Goal: Obtain resource: Download file/media

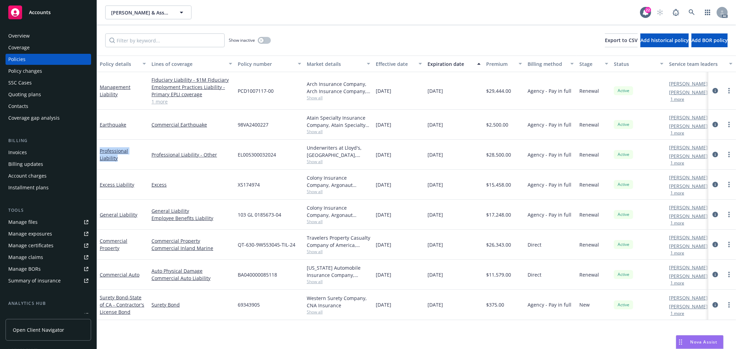
drag, startPoint x: 147, startPoint y: 154, endPoint x: 98, endPoint y: 154, distance: 49.0
click at [98, 154] on div "Professional Liability" at bounding box center [123, 155] width 52 height 30
copy link "Professional Liability"
click at [319, 162] on span "Show all" at bounding box center [339, 162] width 64 height 6
click at [264, 40] on button "button" at bounding box center [264, 40] width 13 height 7
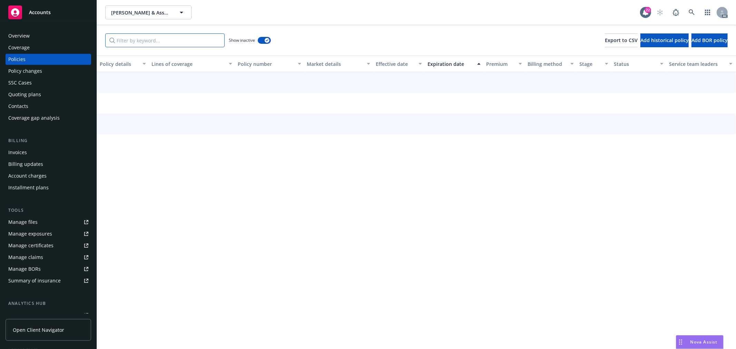
click at [194, 43] on input "Filter by keyword..." at bounding box center [164, 40] width 119 height 14
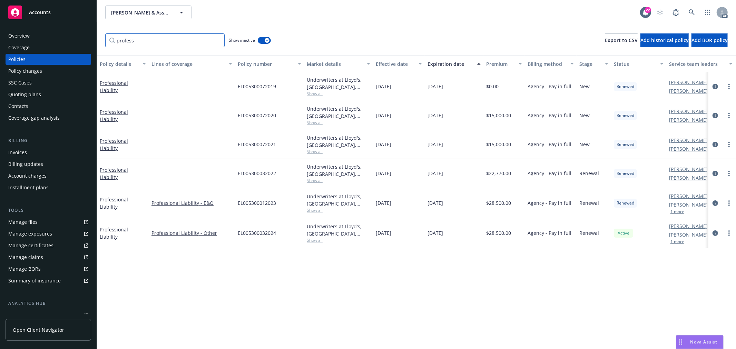
type input "profess"
click at [455, 64] on div "Expiration date" at bounding box center [451, 63] width 46 height 7
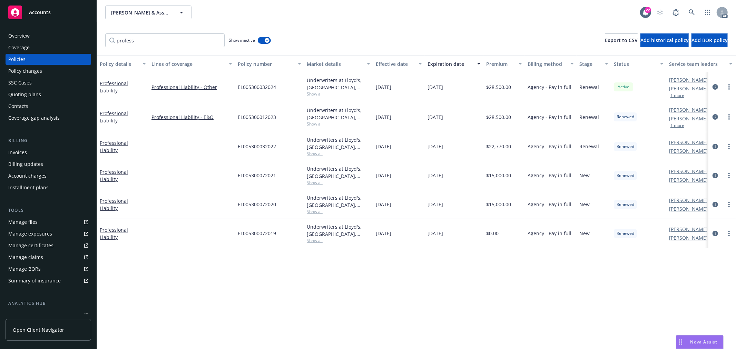
click at [313, 153] on span "Show all" at bounding box center [339, 154] width 64 height 6
click at [410, 270] on div "Policy details Lines of coverage Policy number Market details Effective date Ex…" at bounding box center [416, 203] width 639 height 294
click at [318, 185] on span "Show all" at bounding box center [339, 183] width 64 height 6
click at [389, 286] on div "Policy details Lines of coverage Policy number Market details Effective date Ex…" at bounding box center [416, 203] width 639 height 294
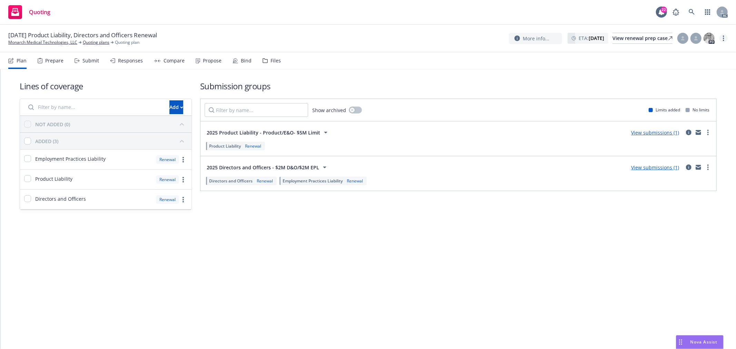
click at [726, 37] on link "more" at bounding box center [724, 38] width 8 height 8
click at [699, 51] on link "Copy logging email" at bounding box center [689, 53] width 77 height 14
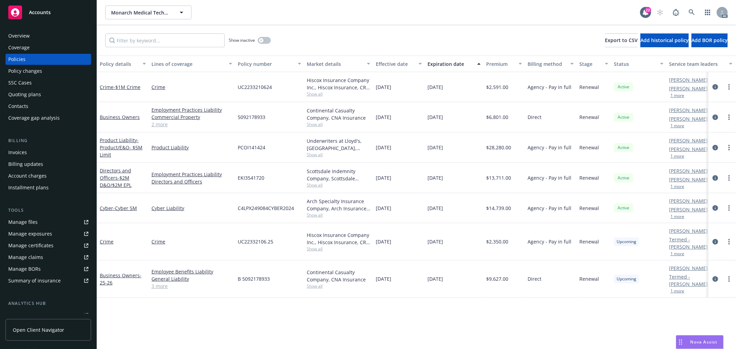
click at [679, 128] on button "1 more" at bounding box center [678, 126] width 14 height 4
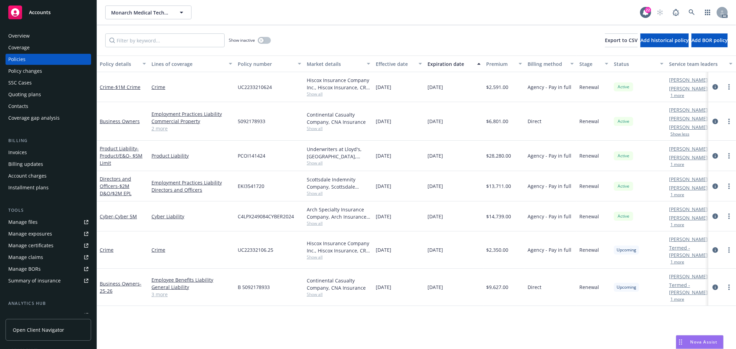
click at [678, 196] on button "1 more" at bounding box center [678, 195] width 14 height 4
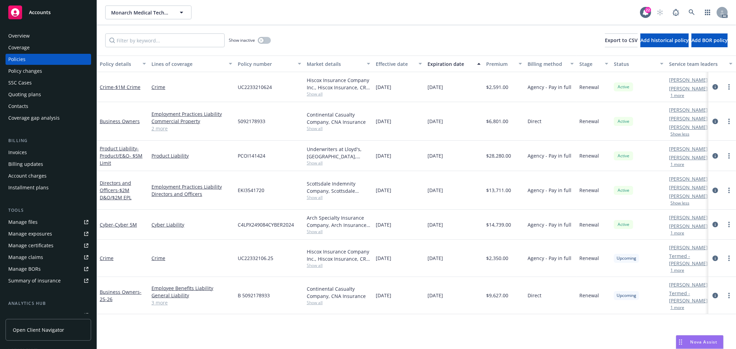
click at [681, 166] on button "1 more" at bounding box center [678, 165] width 14 height 4
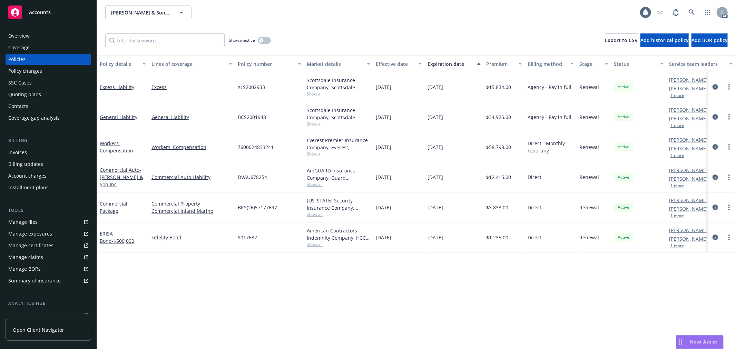
click at [316, 94] on span "Show all" at bounding box center [339, 94] width 64 height 6
click at [305, 283] on div "Policy details Lines of coverage Policy number Market details Effective date Ex…" at bounding box center [416, 203] width 639 height 294
click at [317, 124] on span "Show all" at bounding box center [339, 124] width 64 height 6
click at [303, 273] on div "Policy details Lines of coverage Policy number Market details Effective date Ex…" at bounding box center [416, 203] width 639 height 294
click at [317, 153] on span "Show all" at bounding box center [339, 154] width 64 height 6
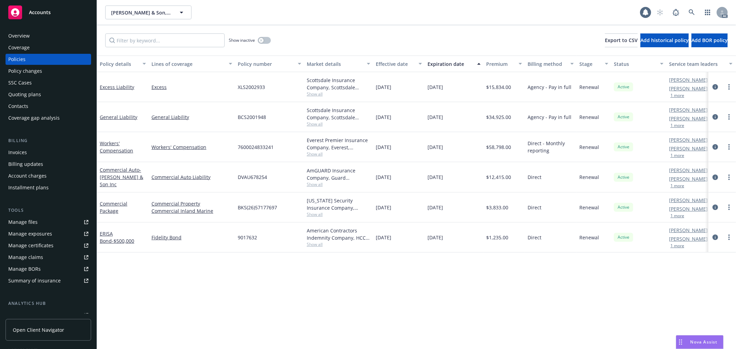
click at [458, 286] on div "Policy details Lines of coverage Policy number Market details Effective date Ex…" at bounding box center [416, 203] width 639 height 294
click at [120, 149] on link "Workers' Compensation" at bounding box center [116, 147] width 33 height 14
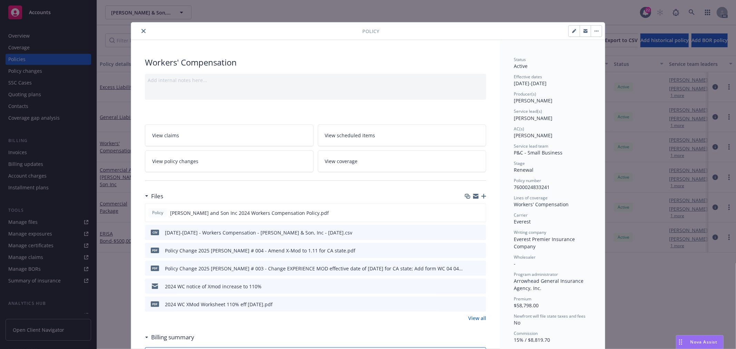
click at [710, 342] on span "Nova Assist" at bounding box center [704, 342] width 27 height 6
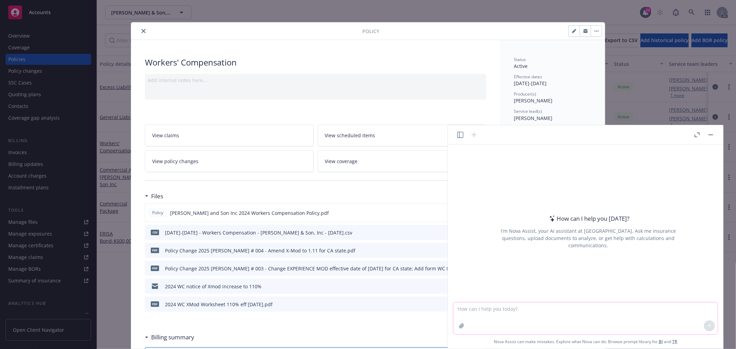
click at [508, 310] on textarea at bounding box center [586, 319] width 264 height 32
type textarea "what is COPE?"
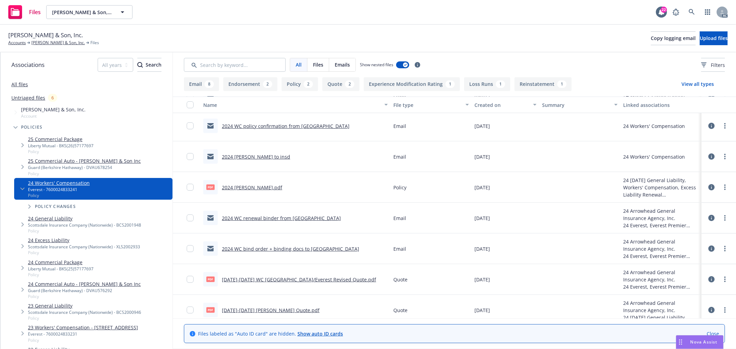
scroll to position [313, 0]
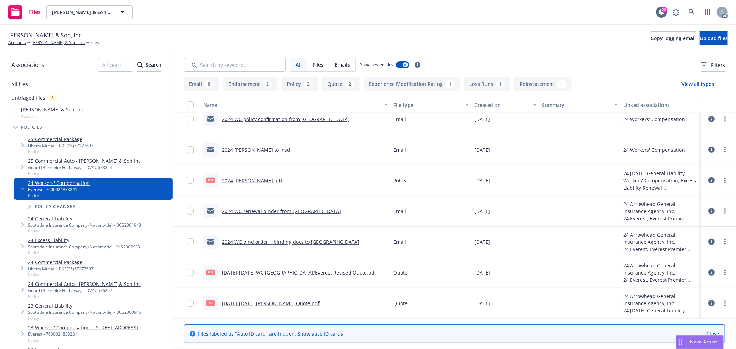
click at [25, 85] on link "All files" at bounding box center [19, 84] width 17 height 7
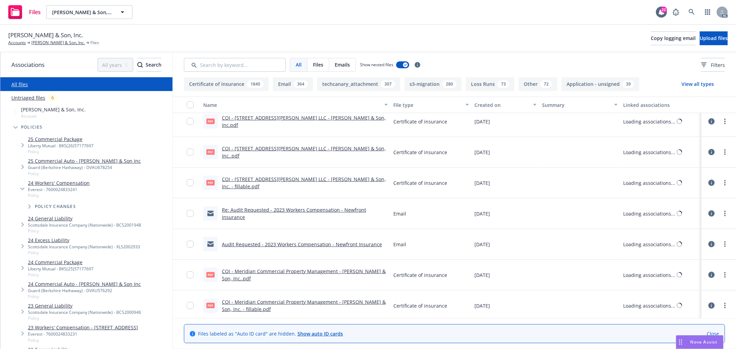
scroll to position [313, 0]
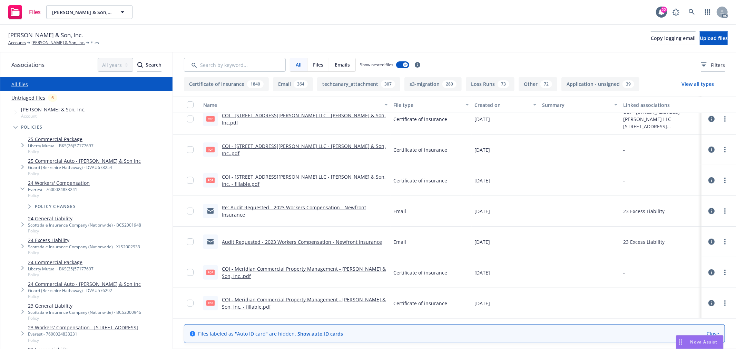
click at [487, 104] on div "Created on" at bounding box center [502, 104] width 55 height 7
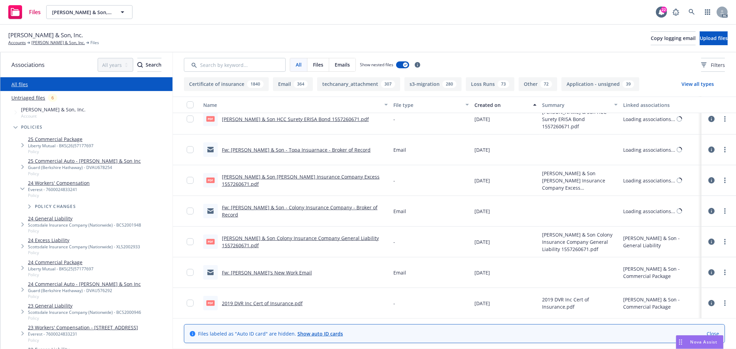
click at [488, 105] on div "Created on" at bounding box center [502, 104] width 55 height 7
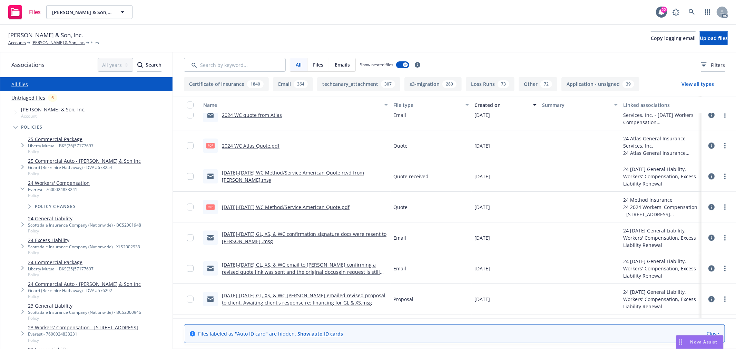
scroll to position [18873, 0]
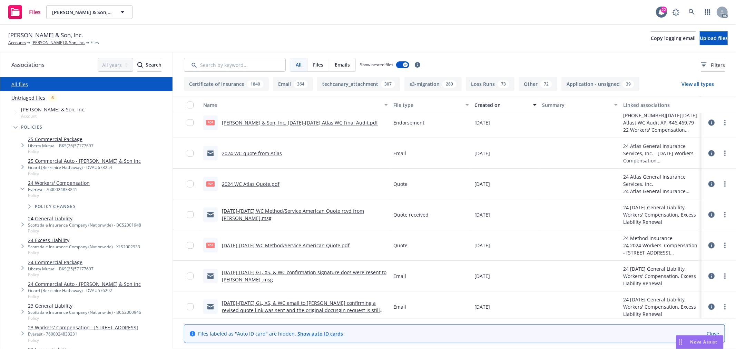
click at [257, 154] on link "2024 WC quote from Atlas" at bounding box center [252, 153] width 60 height 7
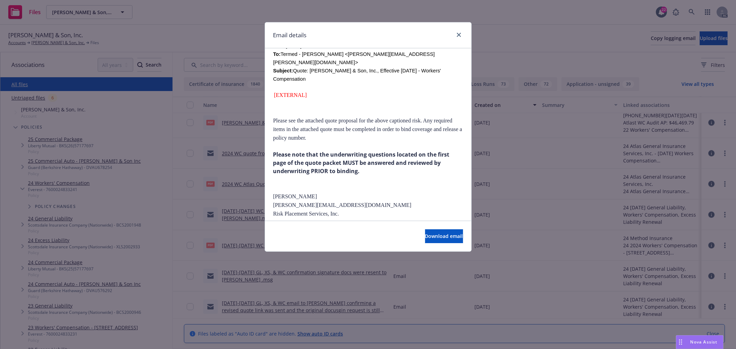
scroll to position [287, 0]
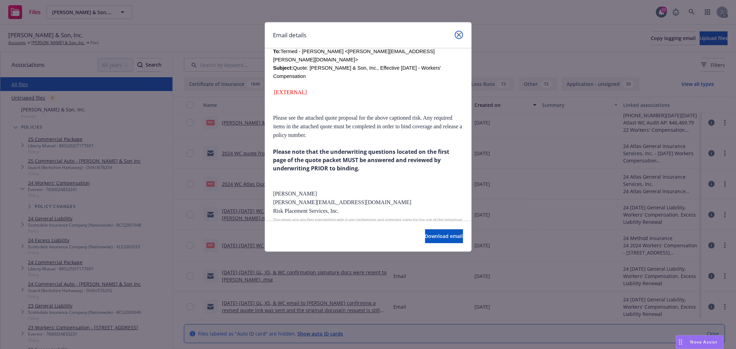
click at [462, 32] on link "close" at bounding box center [459, 35] width 8 height 8
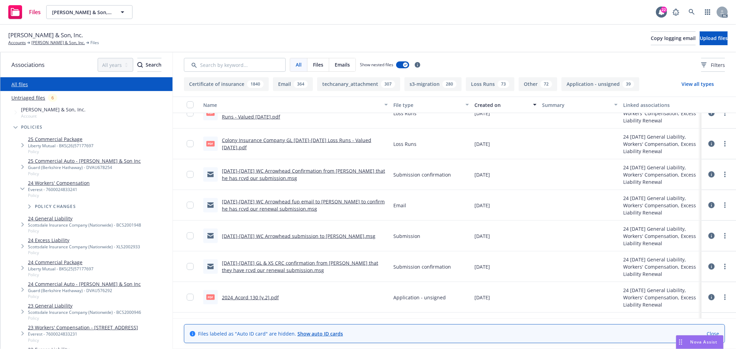
scroll to position [20599, 0]
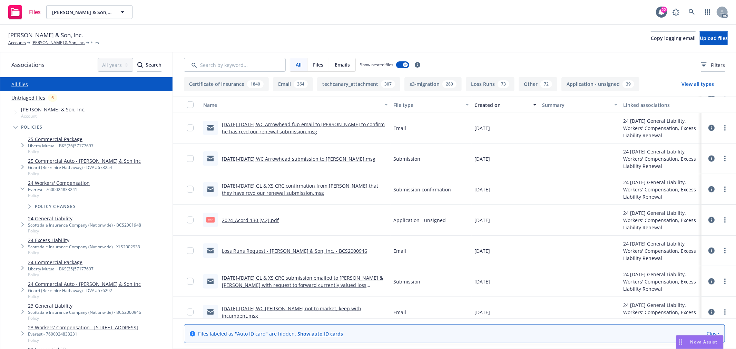
click at [282, 159] on link "[DATE]-[DATE] WC Arrowhead submission to [PERSON_NAME].msg" at bounding box center [299, 159] width 154 height 7
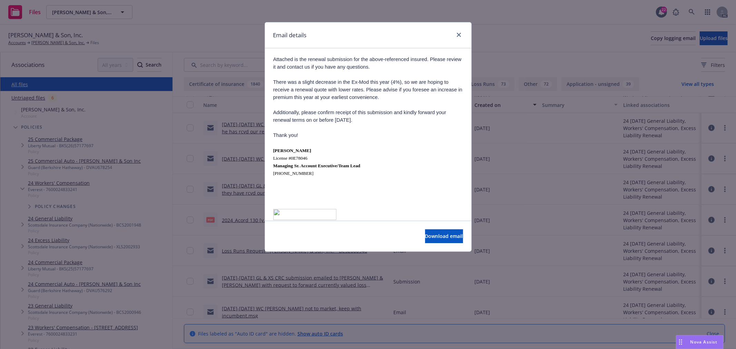
scroll to position [74, 0]
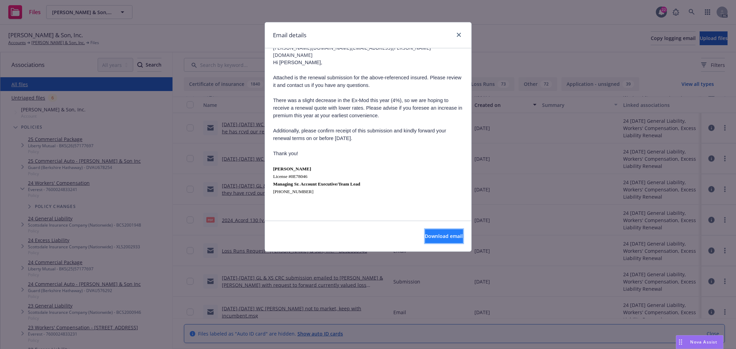
click at [450, 238] on span "Download email" at bounding box center [444, 236] width 38 height 7
drag, startPoint x: 454, startPoint y: 35, endPoint x: 360, endPoint y: 16, distance: 95.7
click at [453, 34] on div at bounding box center [457, 35] width 11 height 9
